Goal: Share content: Share content

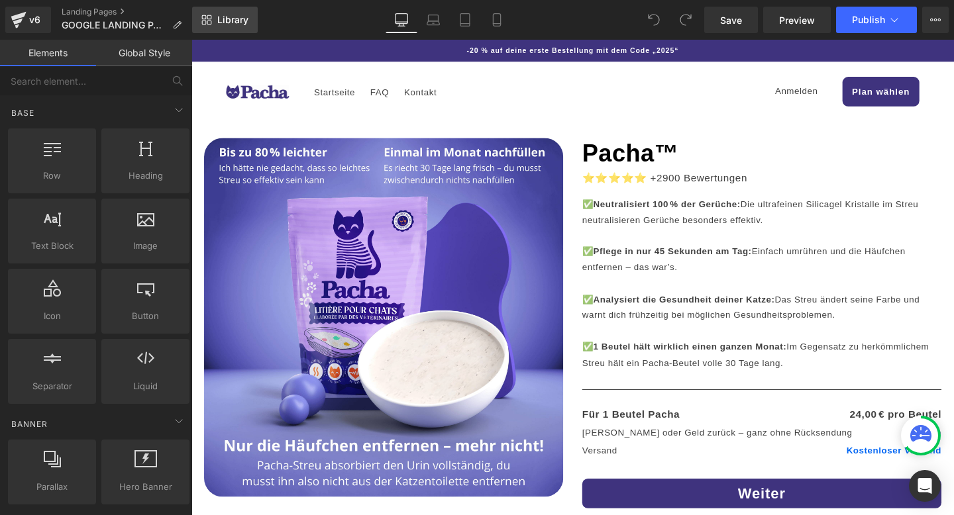
click at [239, 31] on link "Library" at bounding box center [225, 20] width 66 height 26
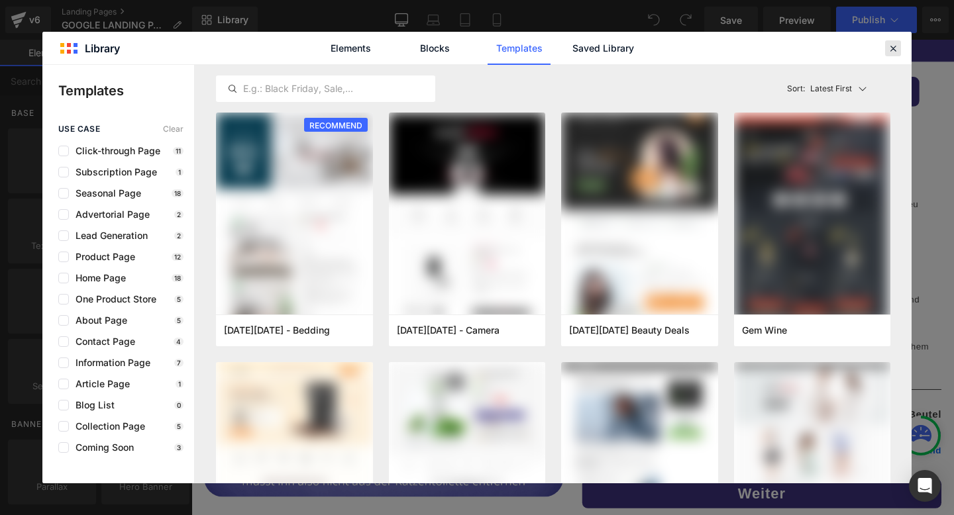
click at [892, 44] on icon at bounding box center [893, 48] width 12 height 12
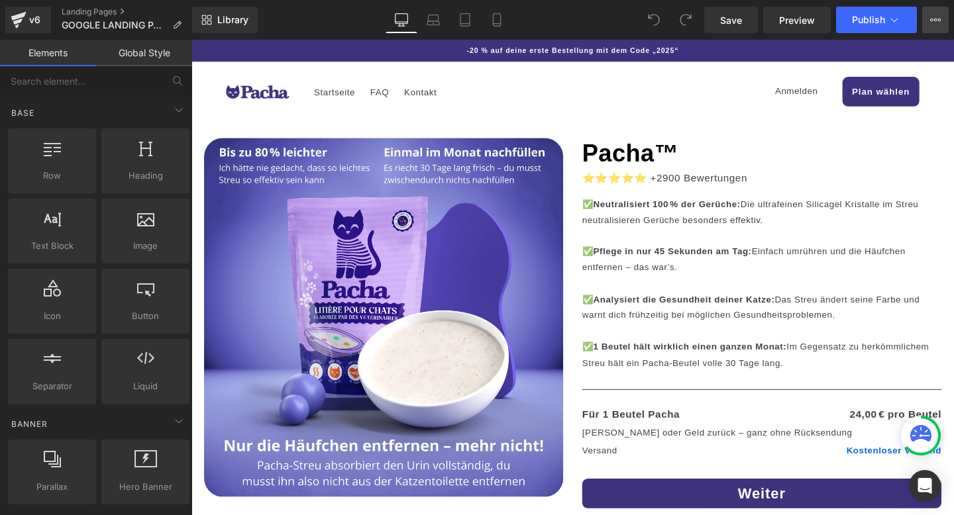
click at [941, 24] on button "View Live Page View with current Template Save Template to Library Schedule Pub…" at bounding box center [935, 20] width 26 height 26
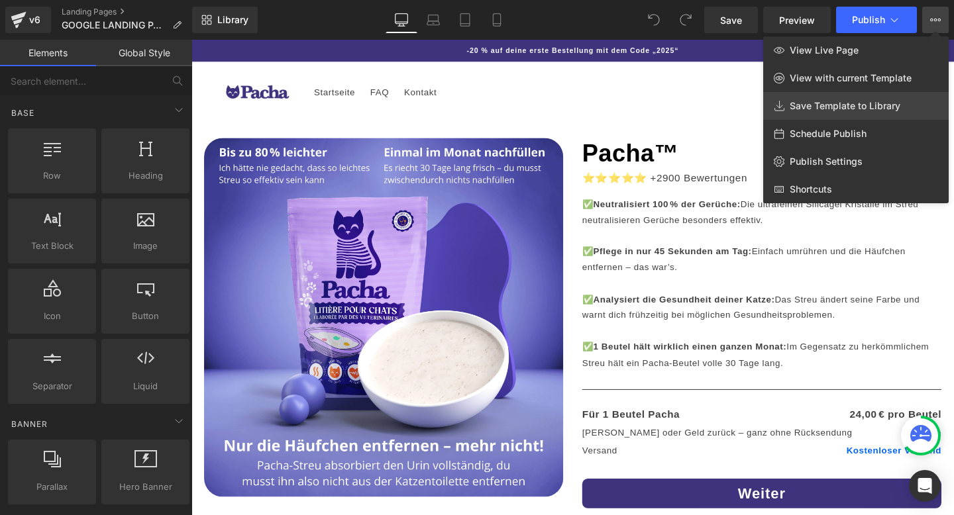
click at [852, 109] on span "Save Template to Library" at bounding box center [845, 106] width 111 height 12
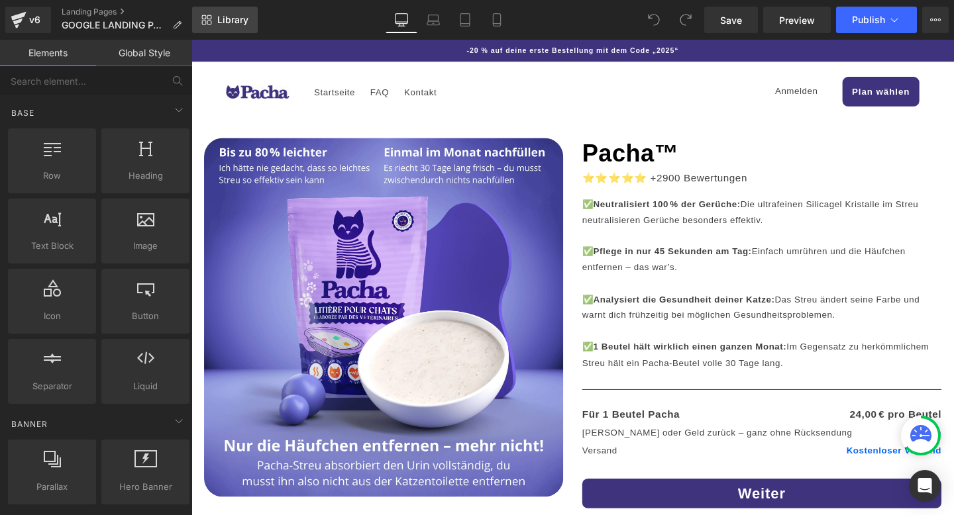
click at [240, 28] on link "Library" at bounding box center [225, 20] width 66 height 26
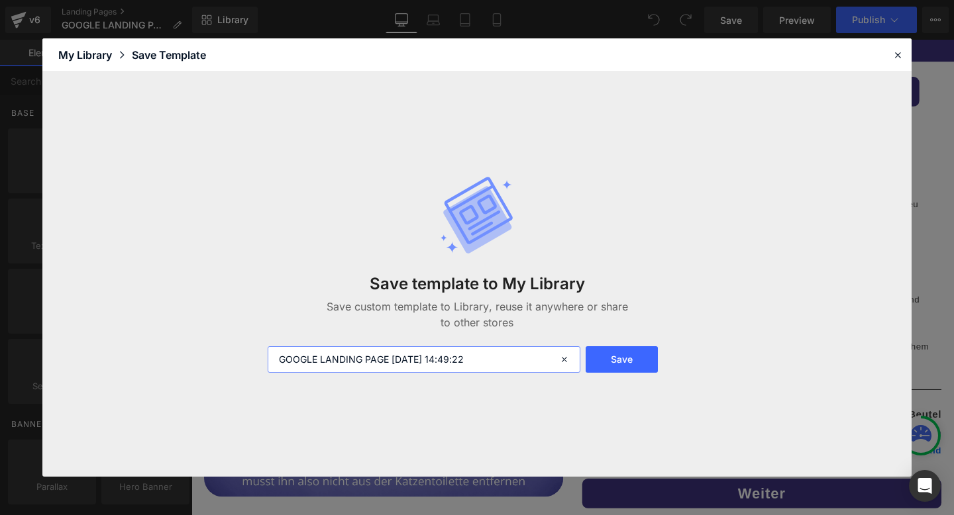
click at [473, 362] on input "GOOGLE LANDING PAGE [DATE] 14:49:22" at bounding box center [424, 359] width 313 height 26
click at [511, 361] on input "GOOGLE LANDING PAGE [DATE] 14:49:22" at bounding box center [424, 359] width 313 height 26
type input "GOOGLE LANDING PAGE DE"
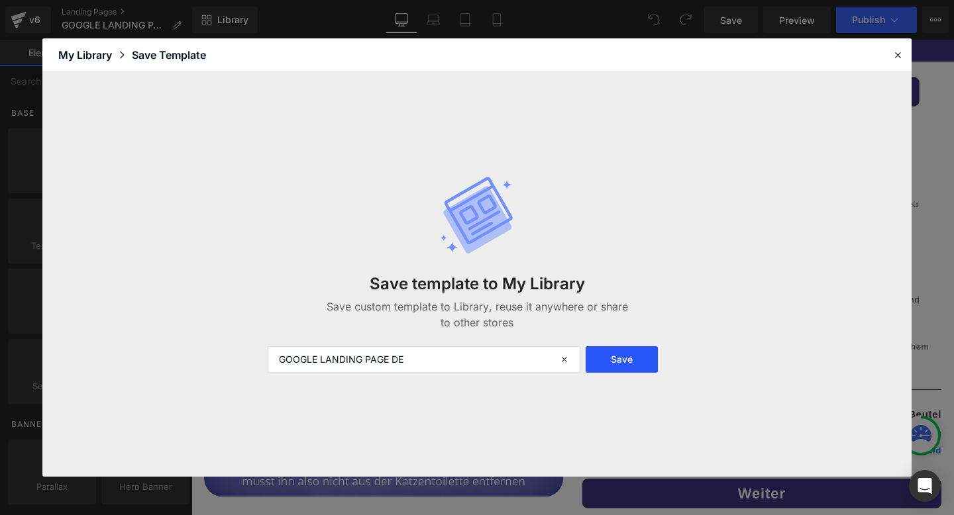
click at [646, 364] on button "Save" at bounding box center [622, 359] width 72 height 26
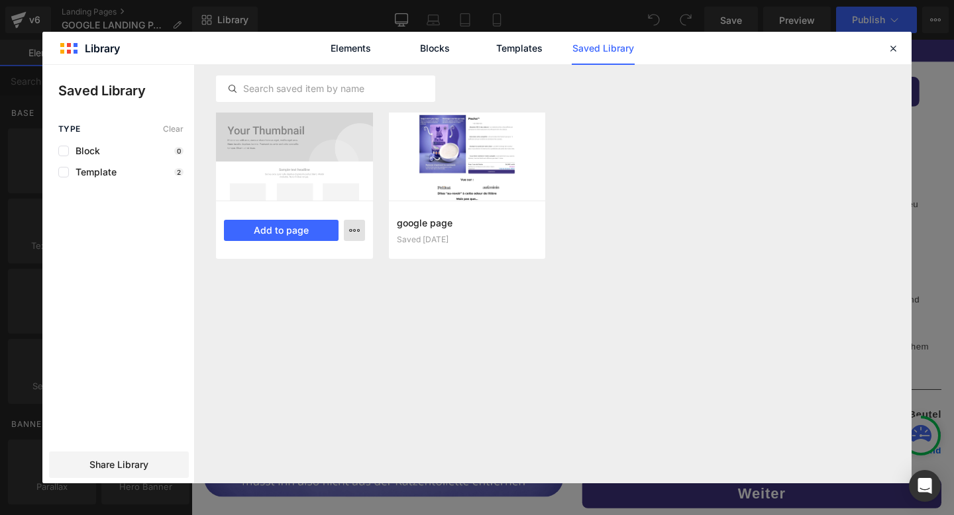
click at [0, 0] on icon "button" at bounding box center [0, 0] width 0 height 0
click at [432, 324] on div at bounding box center [476, 274] width 869 height 419
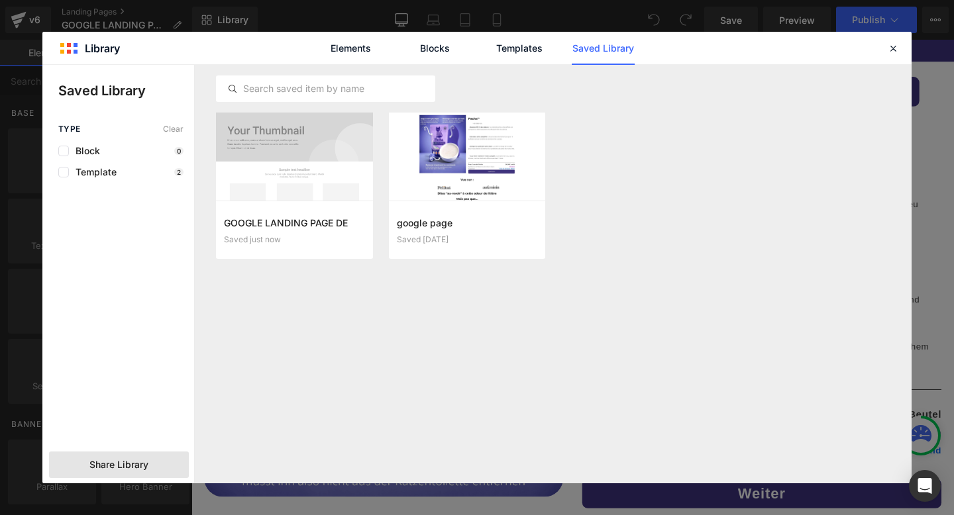
click at [161, 454] on div "Share Library" at bounding box center [119, 465] width 140 height 26
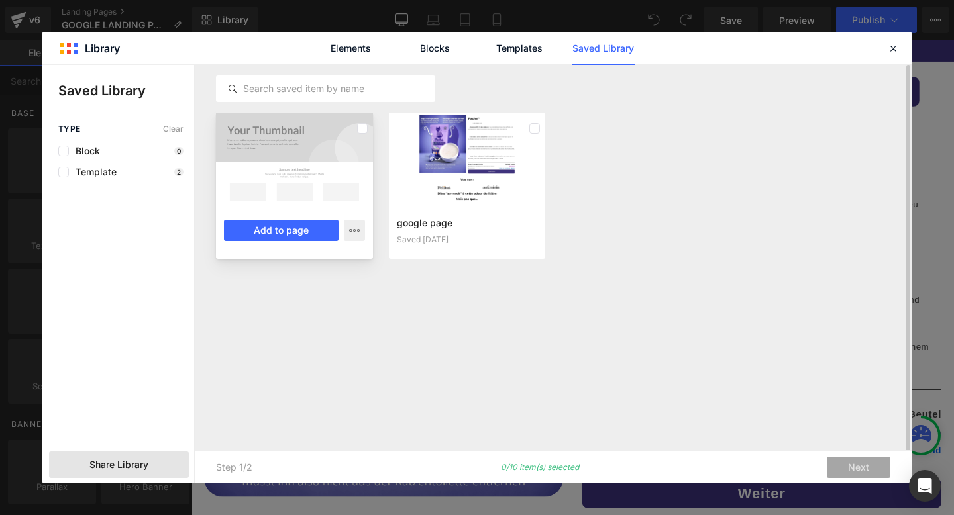
click at [356, 170] on div at bounding box center [294, 157] width 157 height 88
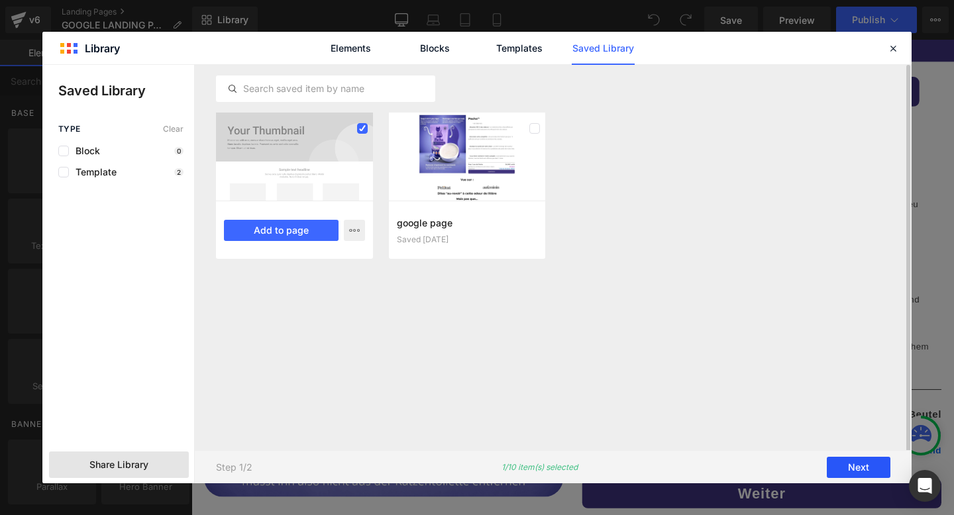
click at [848, 465] on button "Next" at bounding box center [859, 467] width 64 height 21
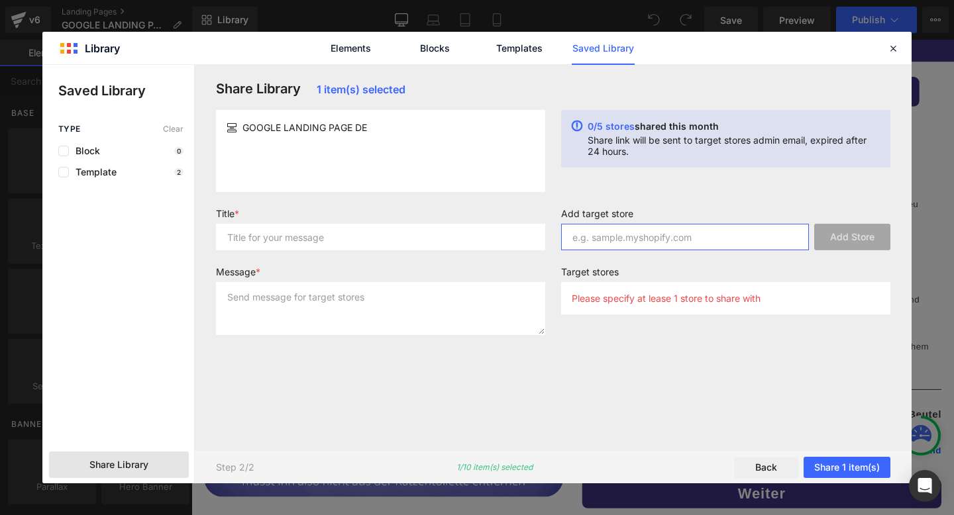
click at [732, 236] on input "text" at bounding box center [685, 237] width 248 height 26
paste input "[DOMAIN_NAME]"
type input "[DOMAIN_NAME]"
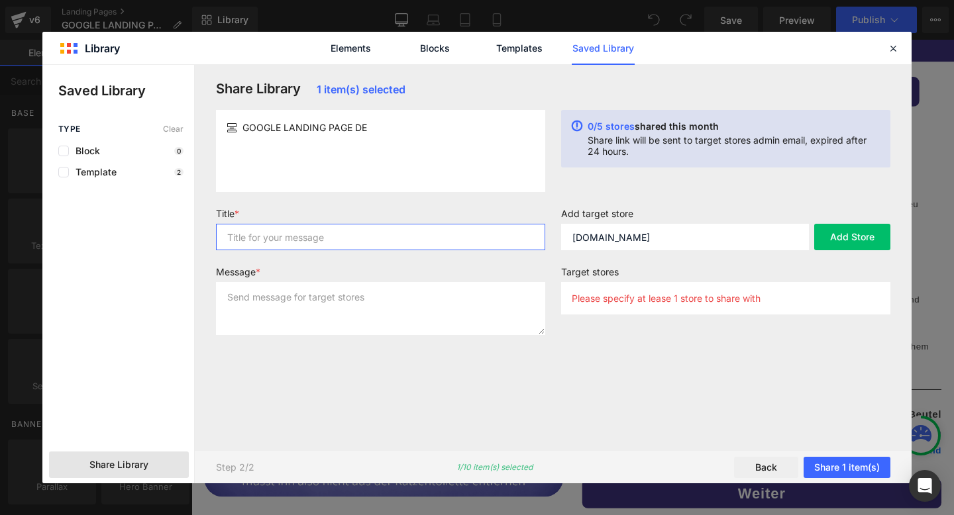
click at [461, 243] on input "text" at bounding box center [380, 237] width 329 height 26
click at [360, 128] on span "GOOGLE LANDING PAGE DE" at bounding box center [304, 128] width 125 height 14
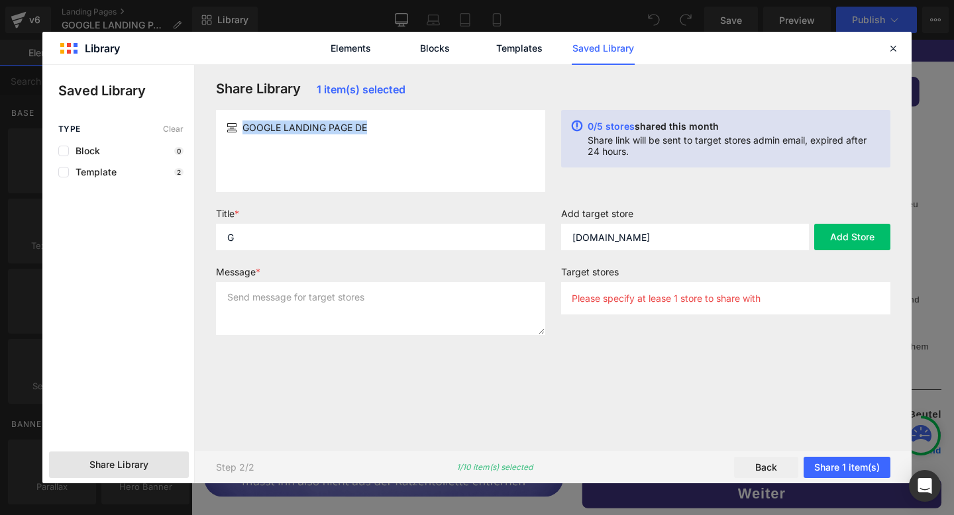
click at [360, 128] on span "GOOGLE LANDING PAGE DE" at bounding box center [304, 128] width 125 height 14
copy div "GOOGLE LANDING PAGE DE"
click at [282, 245] on input "G" at bounding box center [380, 237] width 329 height 26
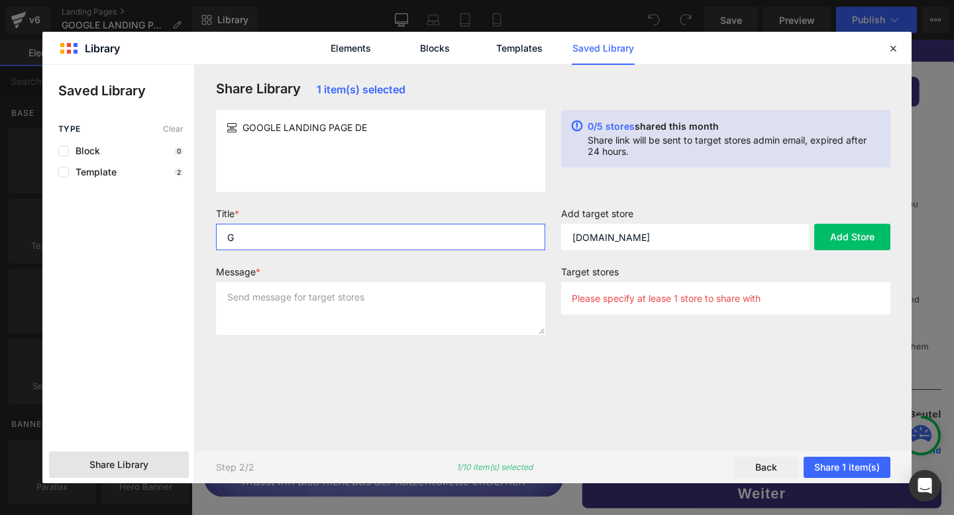
paste input "OOGLE LANDING PAGE DE"
type input "GOOGLE LANDING PAGE DE"
click at [346, 371] on div "Share Library 1 item(s) selected GOOGLE LANDING PAGE DE 0/5 stores shared this …" at bounding box center [553, 258] width 690 height 354
click at [446, 239] on input "GOOGLE LANDING PAGE DE" at bounding box center [380, 237] width 329 height 26
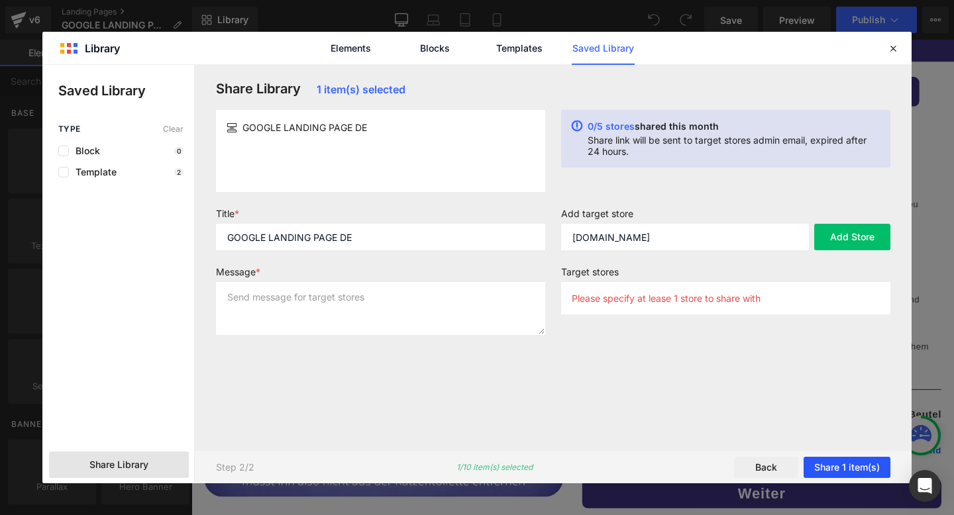
click at [838, 466] on button "Share 1 item(s)" at bounding box center [847, 467] width 87 height 21
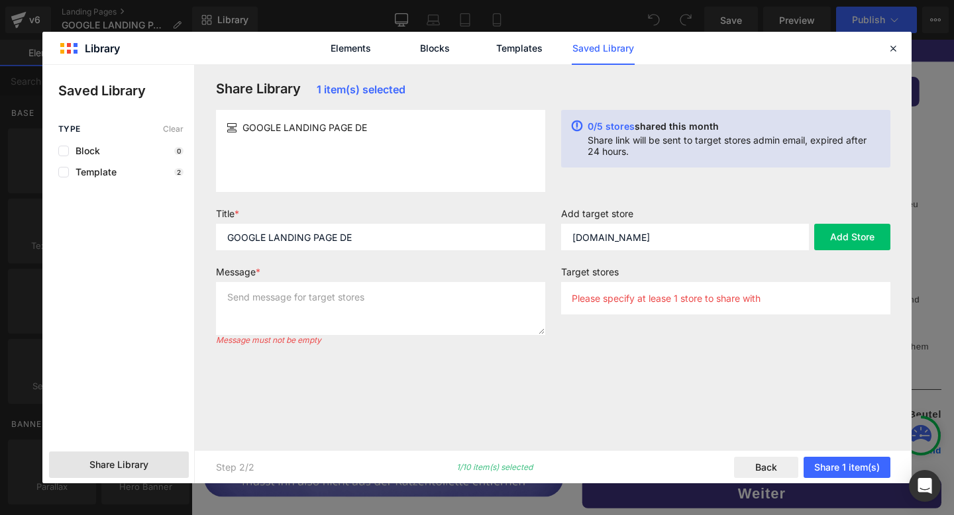
click at [793, 421] on div "Share Library 1 item(s) selected GOOGLE LANDING PAGE DE 0/5 stores shared this …" at bounding box center [553, 258] width 690 height 354
click at [755, 364] on div "Share Library 1 item(s) selected GOOGLE LANDING PAGE DE 0/5 stores shared this …" at bounding box center [553, 258] width 690 height 354
click at [730, 330] on div "Add target store [DOMAIN_NAME] Add Store Target stores Please specify at lease …" at bounding box center [725, 277] width 345 height 138
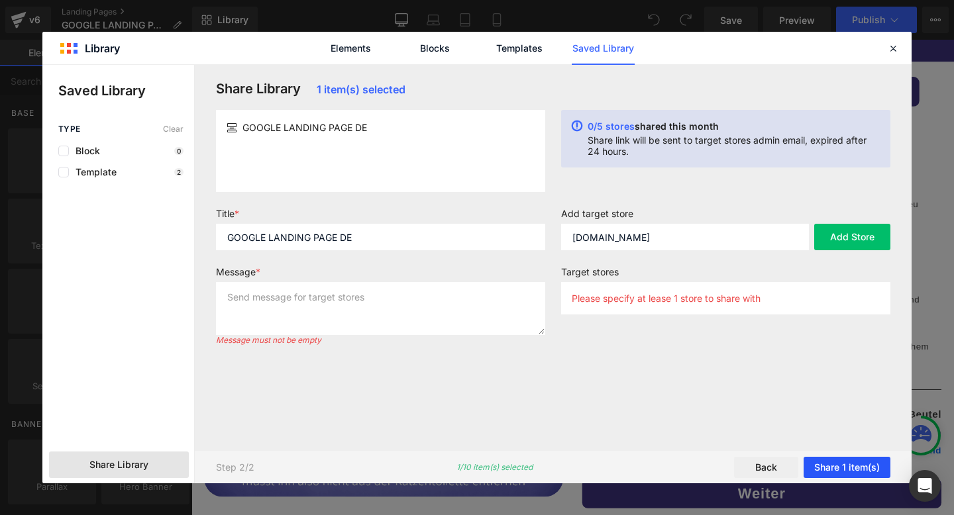
click at [836, 459] on button "Share 1 item(s)" at bounding box center [847, 467] width 87 height 21
click at [835, 468] on button "Share 1 item(s)" at bounding box center [847, 467] width 87 height 21
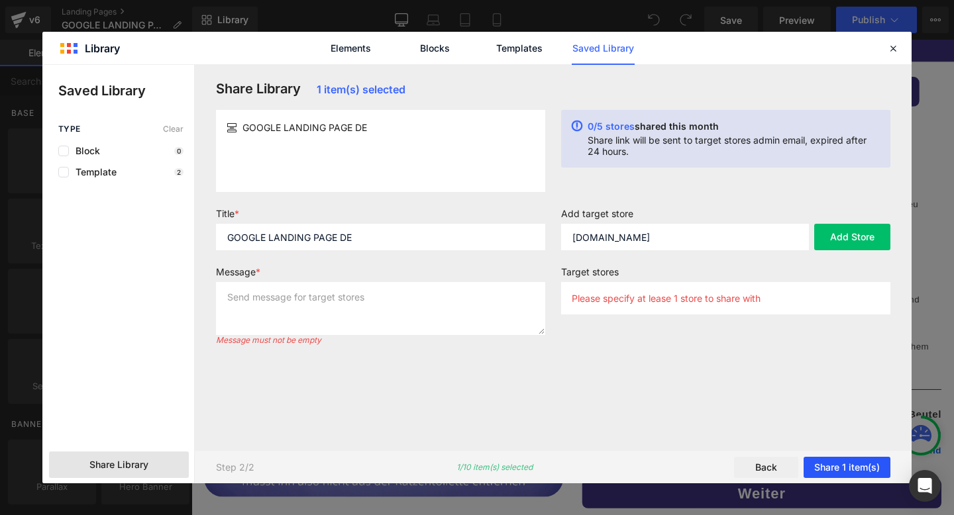
click at [835, 468] on button "Share 1 item(s)" at bounding box center [847, 467] width 87 height 21
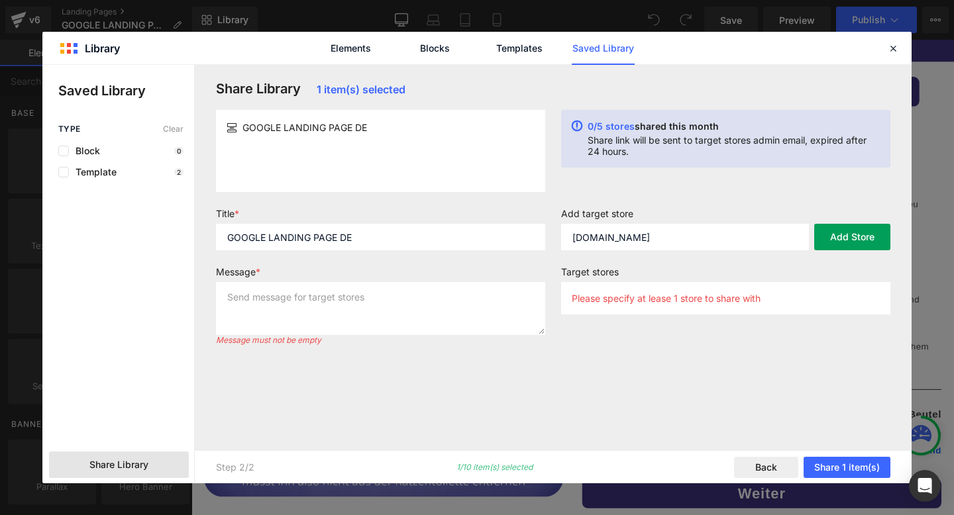
click at [849, 247] on button "Add Store" at bounding box center [852, 237] width 76 height 26
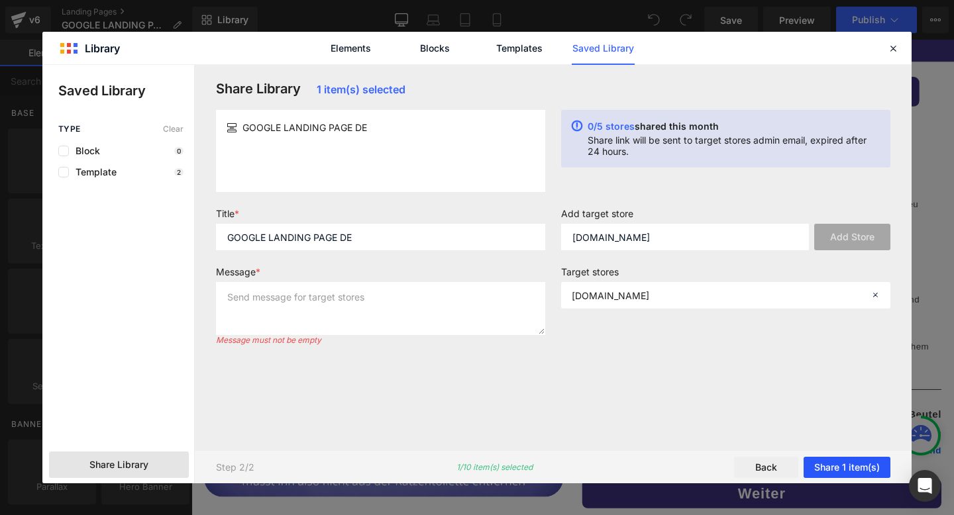
click at [842, 464] on button "Share 1 item(s)" at bounding box center [847, 467] width 87 height 21
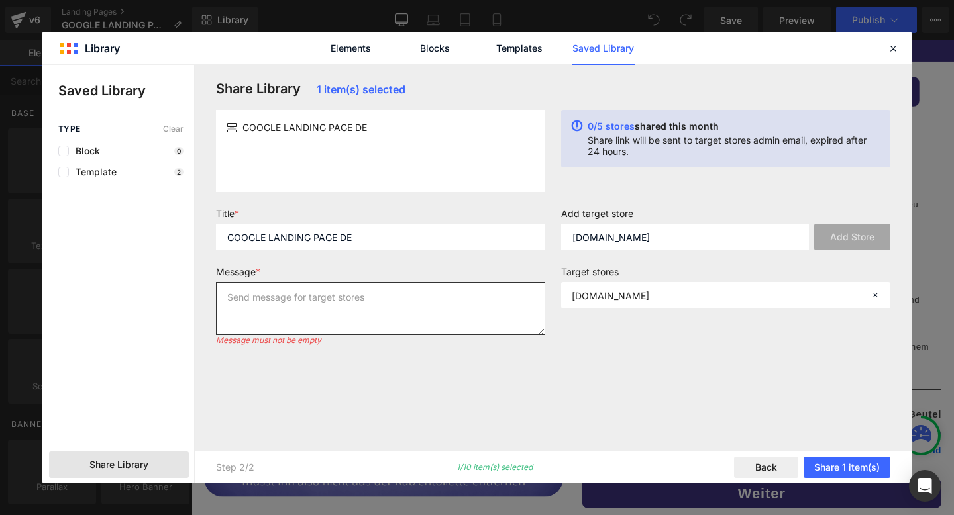
click at [423, 305] on textarea at bounding box center [380, 308] width 329 height 53
paste textarea "GOOGLE LANDING PAGE DE"
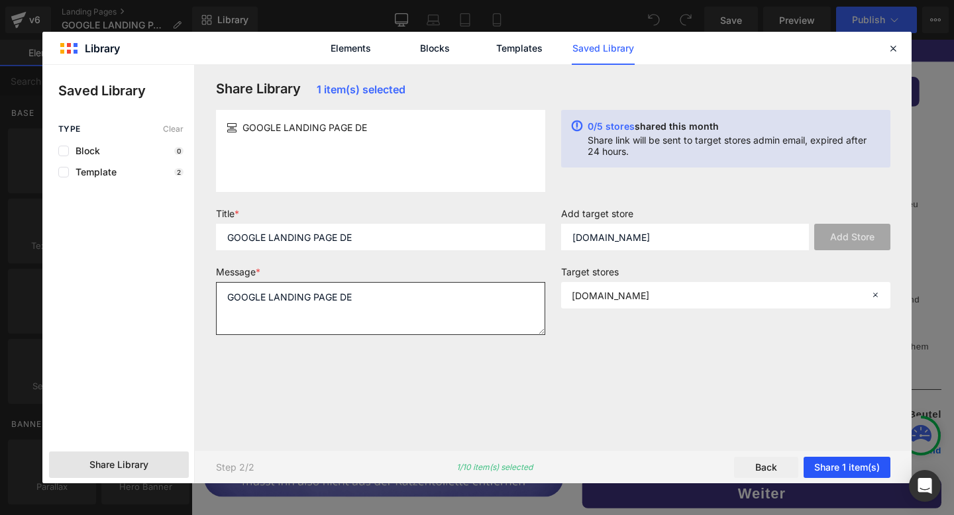
type textarea "GOOGLE LANDING PAGE DE"
click at [872, 469] on button "Share 1 item(s)" at bounding box center [847, 467] width 87 height 21
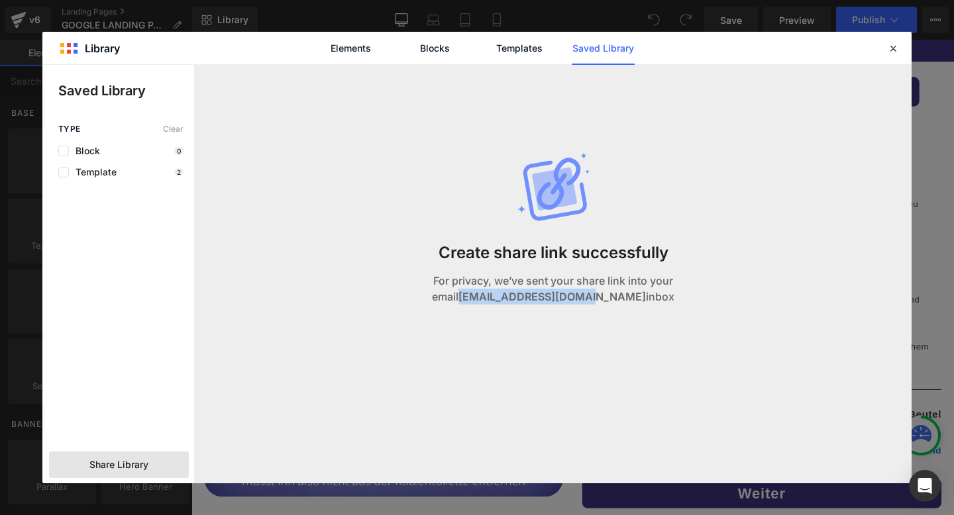
drag, startPoint x: 600, startPoint y: 299, endPoint x: 474, endPoint y: 289, distance: 126.9
click at [474, 289] on p "For privacy, we’ve sent your share link into your email [EMAIL_ADDRESS][DOMAIN_…" at bounding box center [553, 289] width 319 height 32
copy strong "[EMAIL_ADDRESS][DOMAIN_NAME]"
click at [889, 50] on icon at bounding box center [893, 48] width 12 height 12
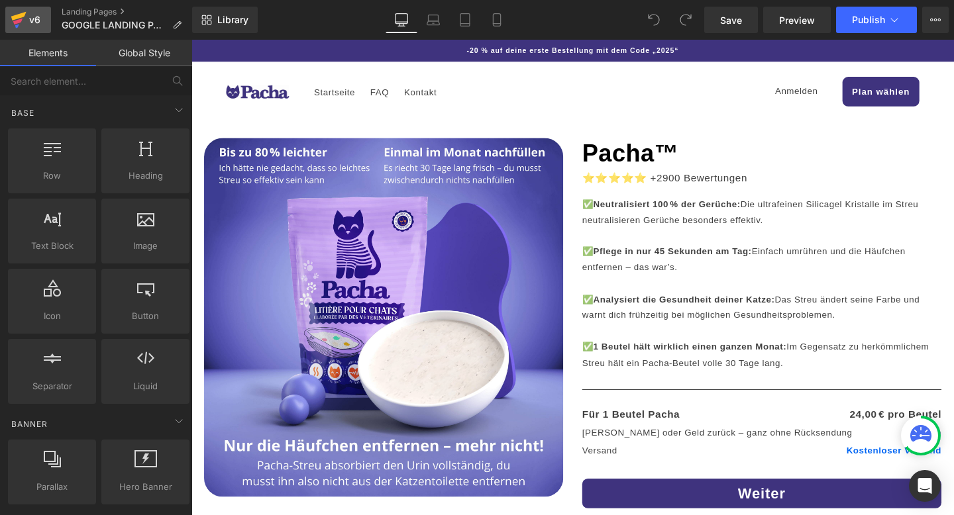
click at [17, 14] on icon at bounding box center [19, 19] width 16 height 33
